Goal: Navigation & Orientation: Find specific page/section

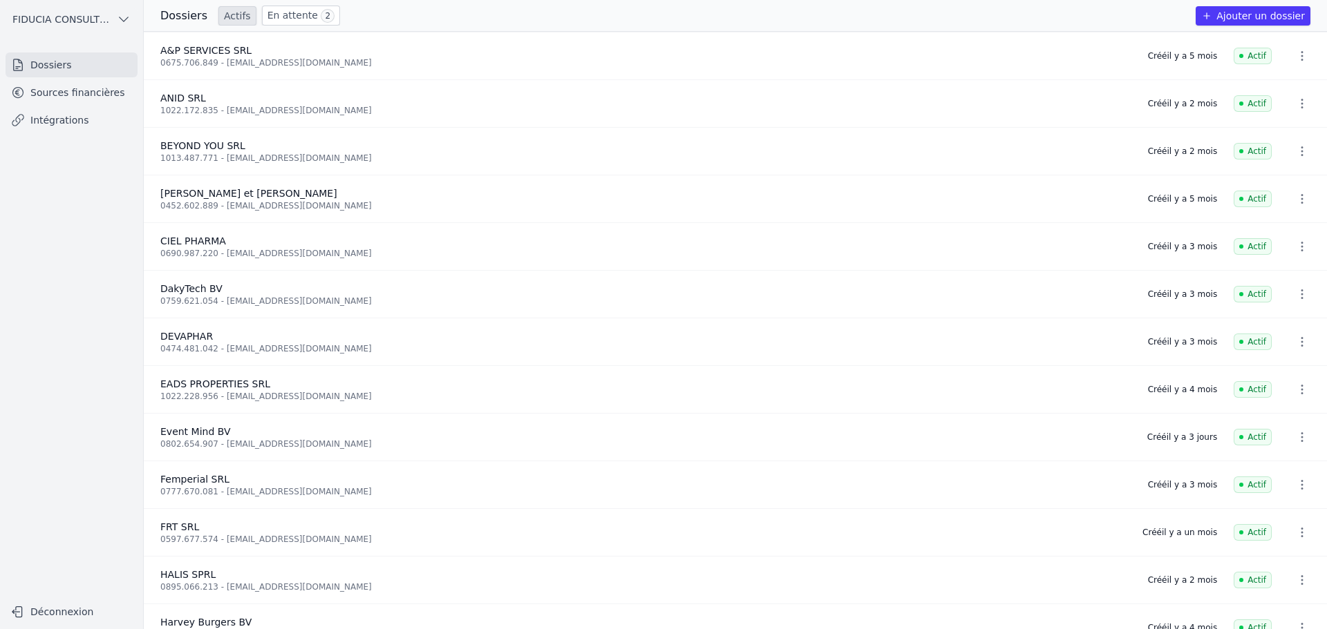
click at [71, 93] on link "Sources financières" at bounding box center [72, 92] width 132 height 25
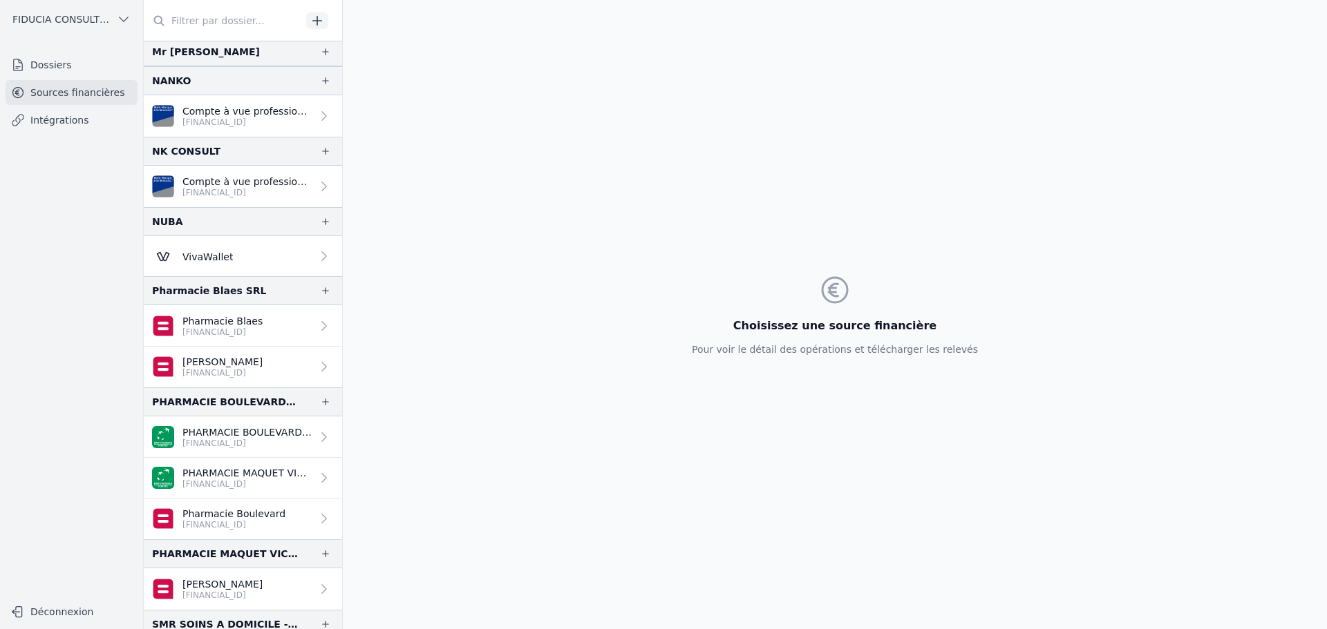
scroll to position [980, 0]
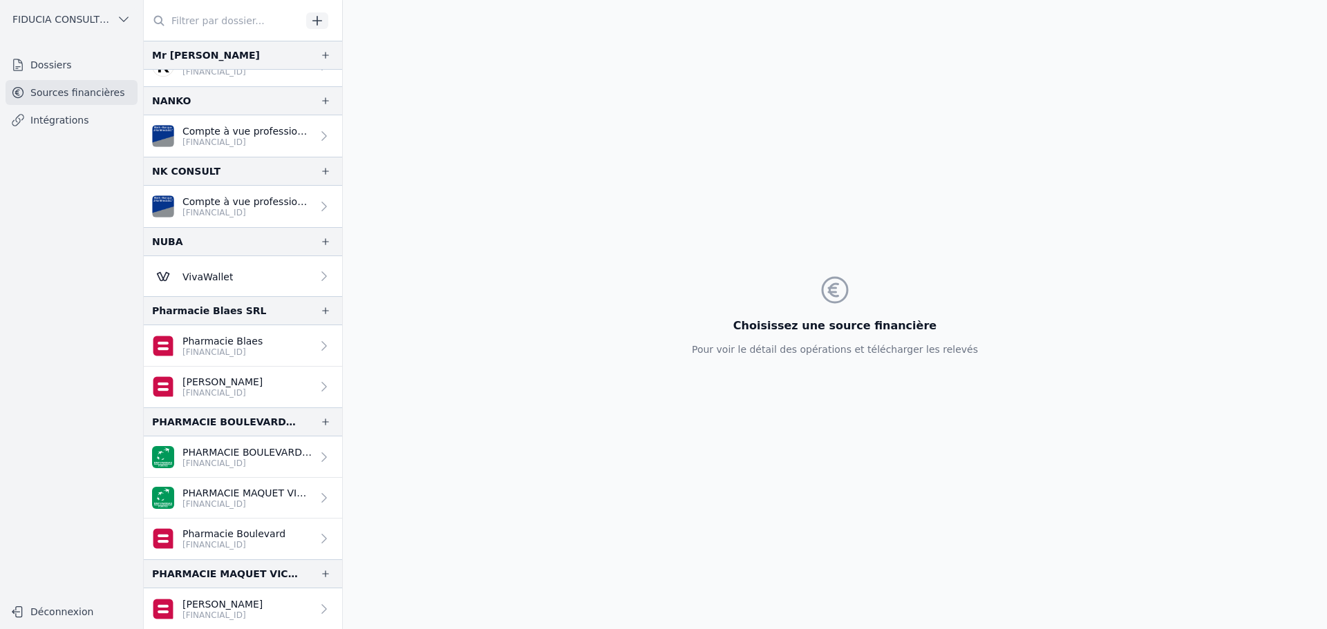
click at [95, 70] on link "Dossiers" at bounding box center [72, 65] width 132 height 25
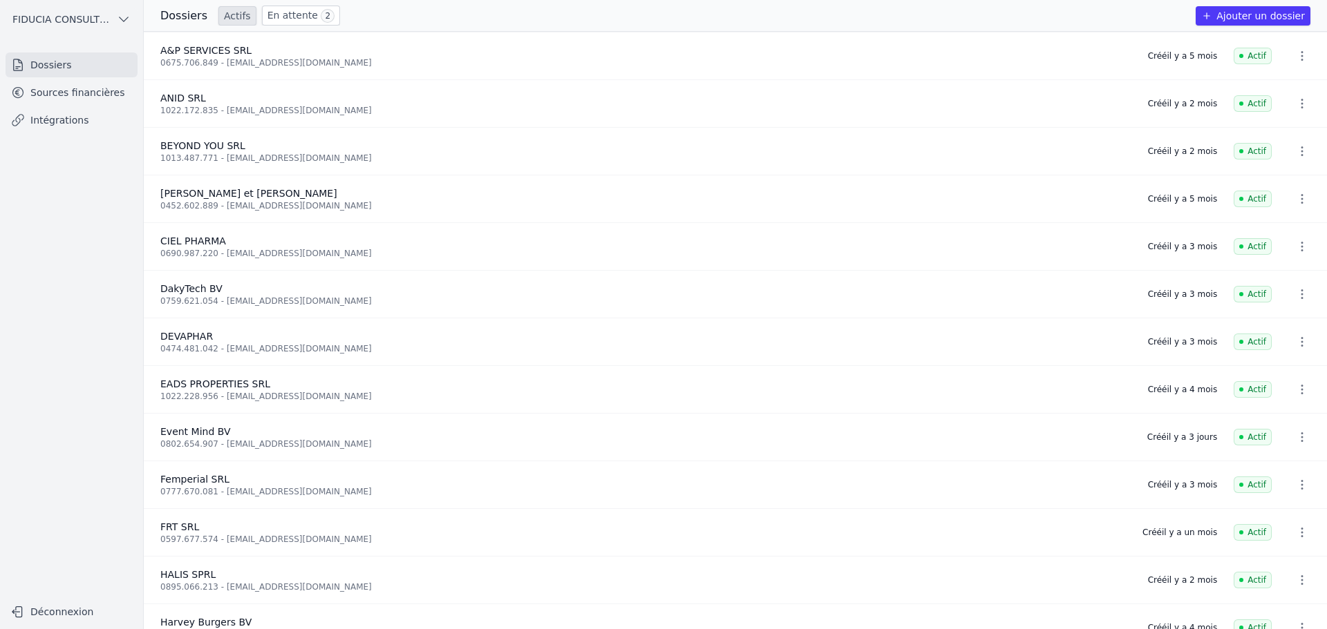
click at [278, 12] on link "En attente 2" at bounding box center [301, 16] width 78 height 20
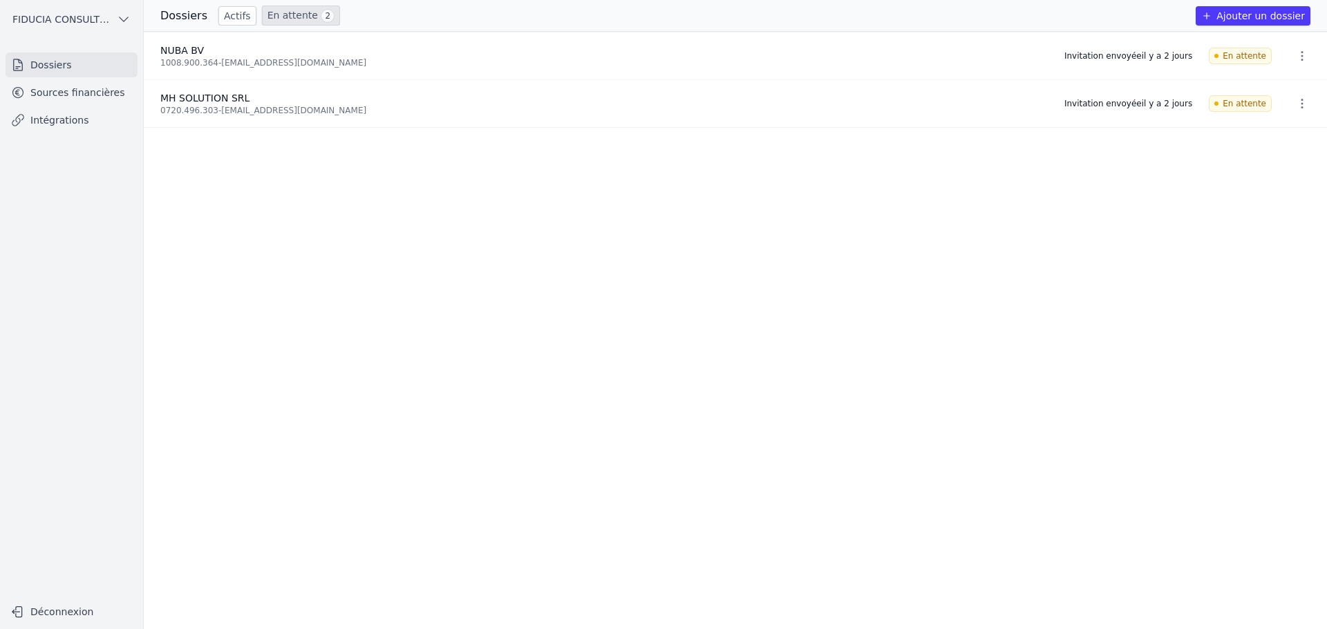
click at [229, 13] on link "Actifs" at bounding box center [237, 15] width 38 height 19
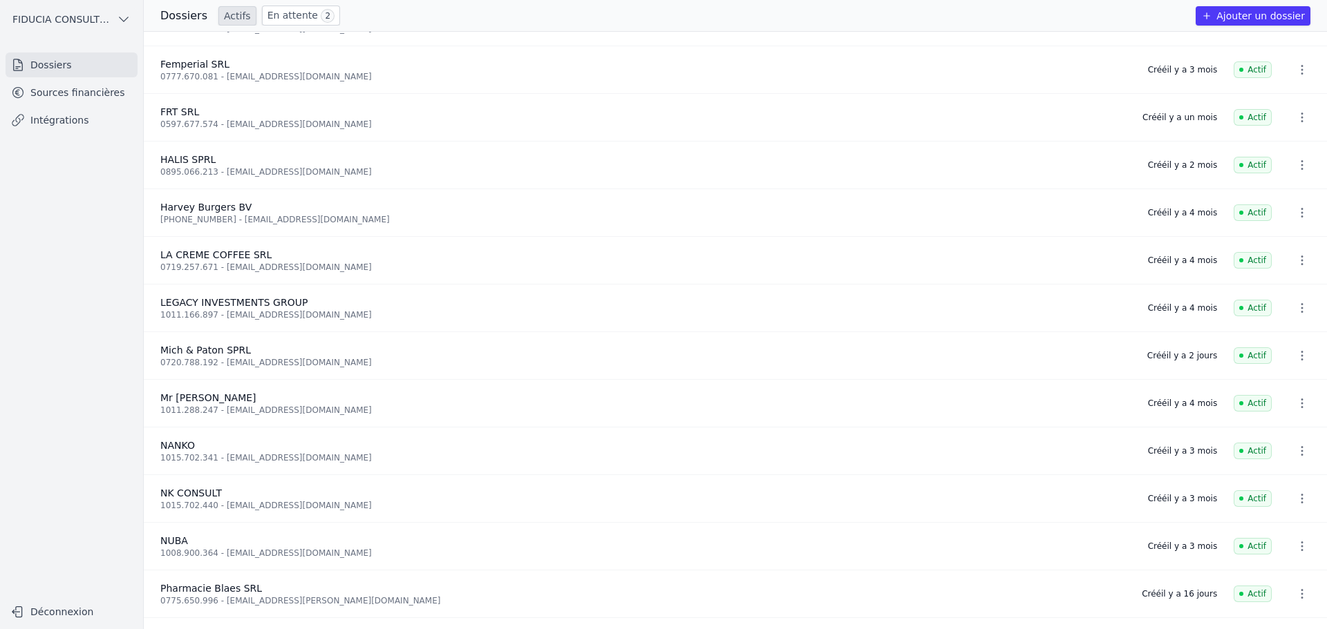
scroll to position [647, 0]
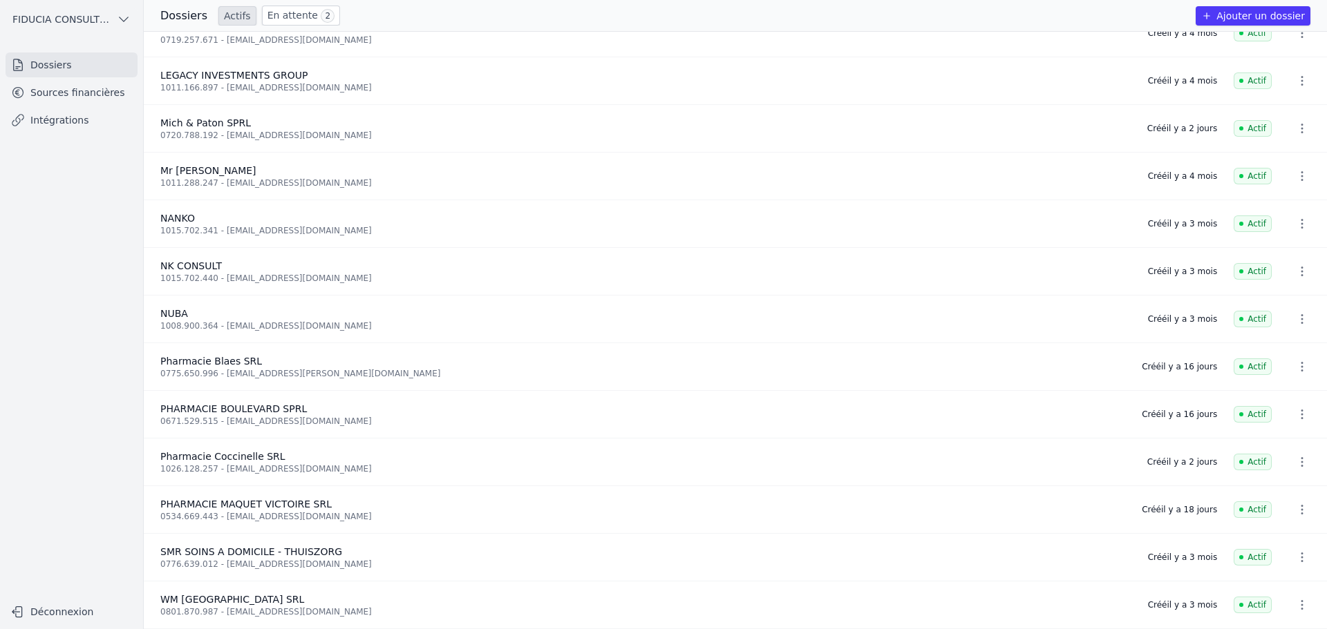
click at [292, 455] on div "Pharmacie Coccinelle SRL" at bounding box center [645, 457] width 970 height 14
click at [74, 83] on link "Sources financières" at bounding box center [72, 92] width 132 height 25
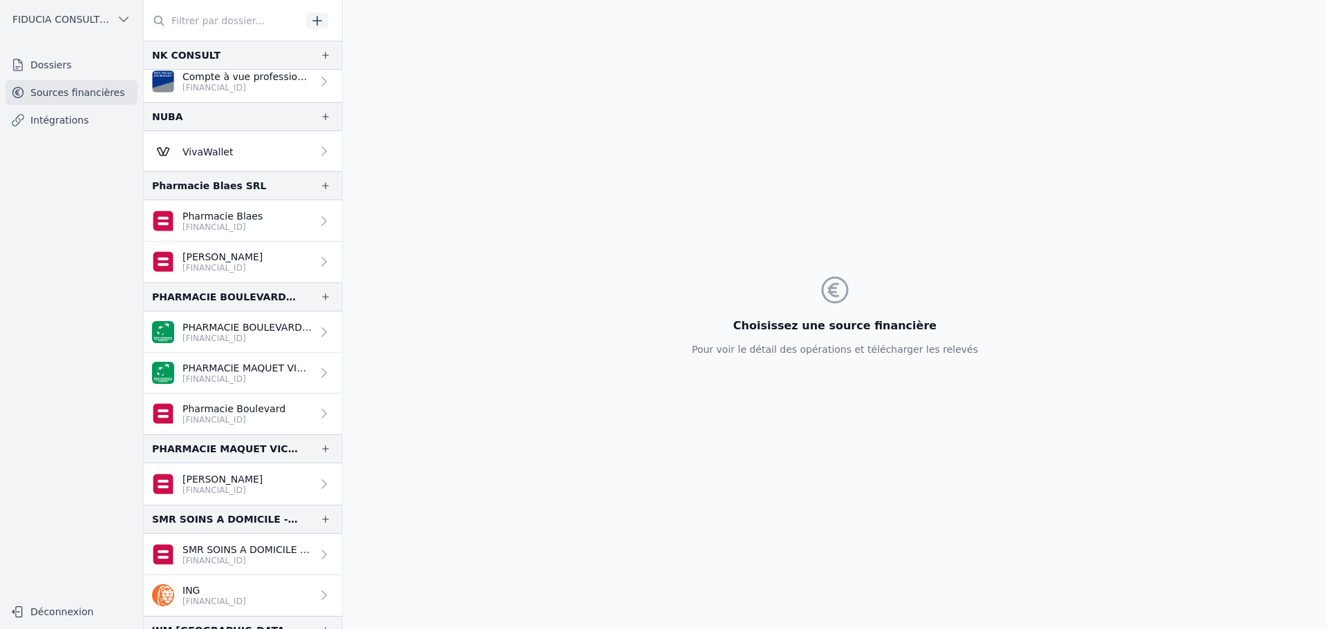
scroll to position [1036, 0]
